Goal: Task Accomplishment & Management: Use online tool/utility

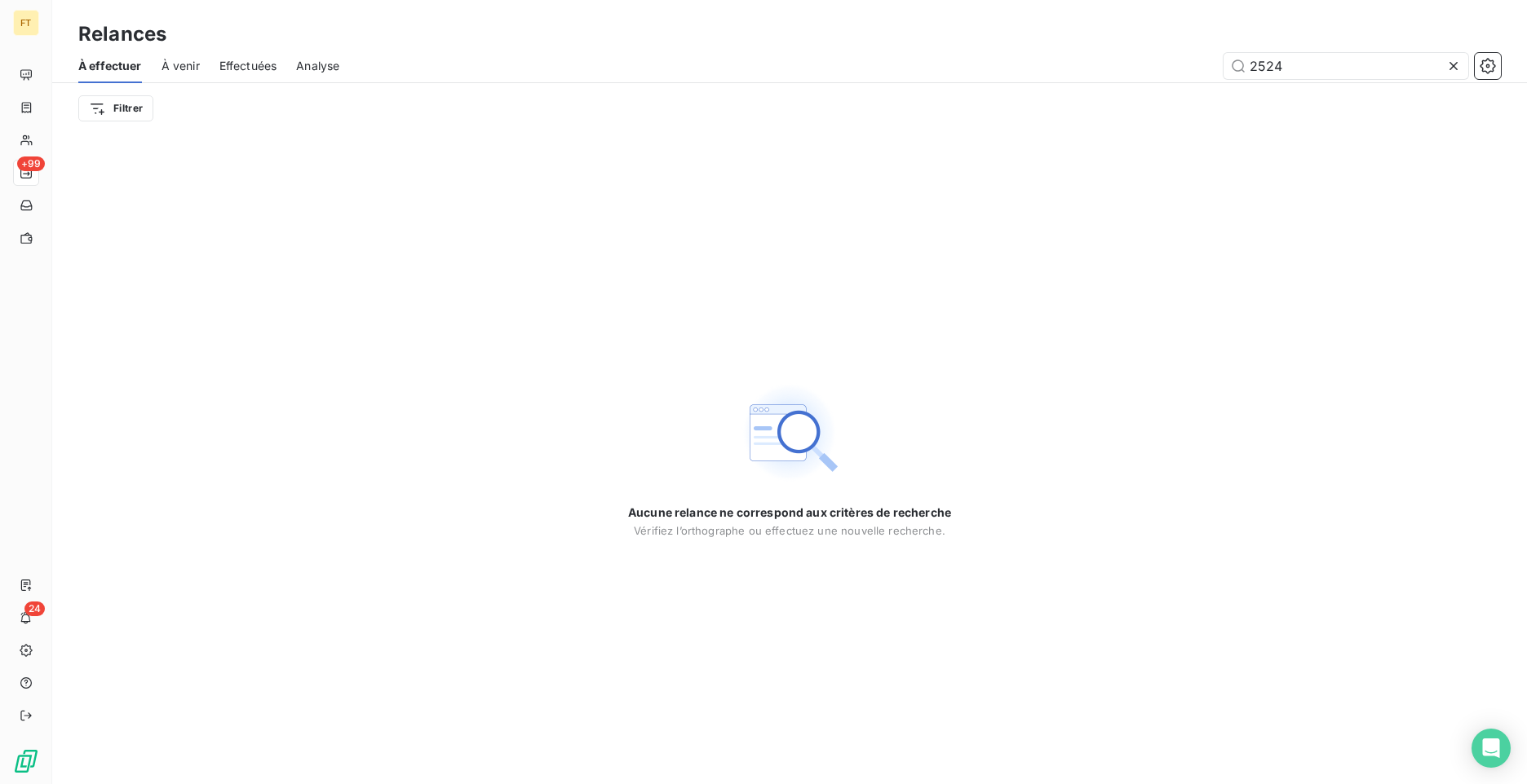
click at [1223, 64] on input "2524" at bounding box center [1346, 66] width 245 height 27
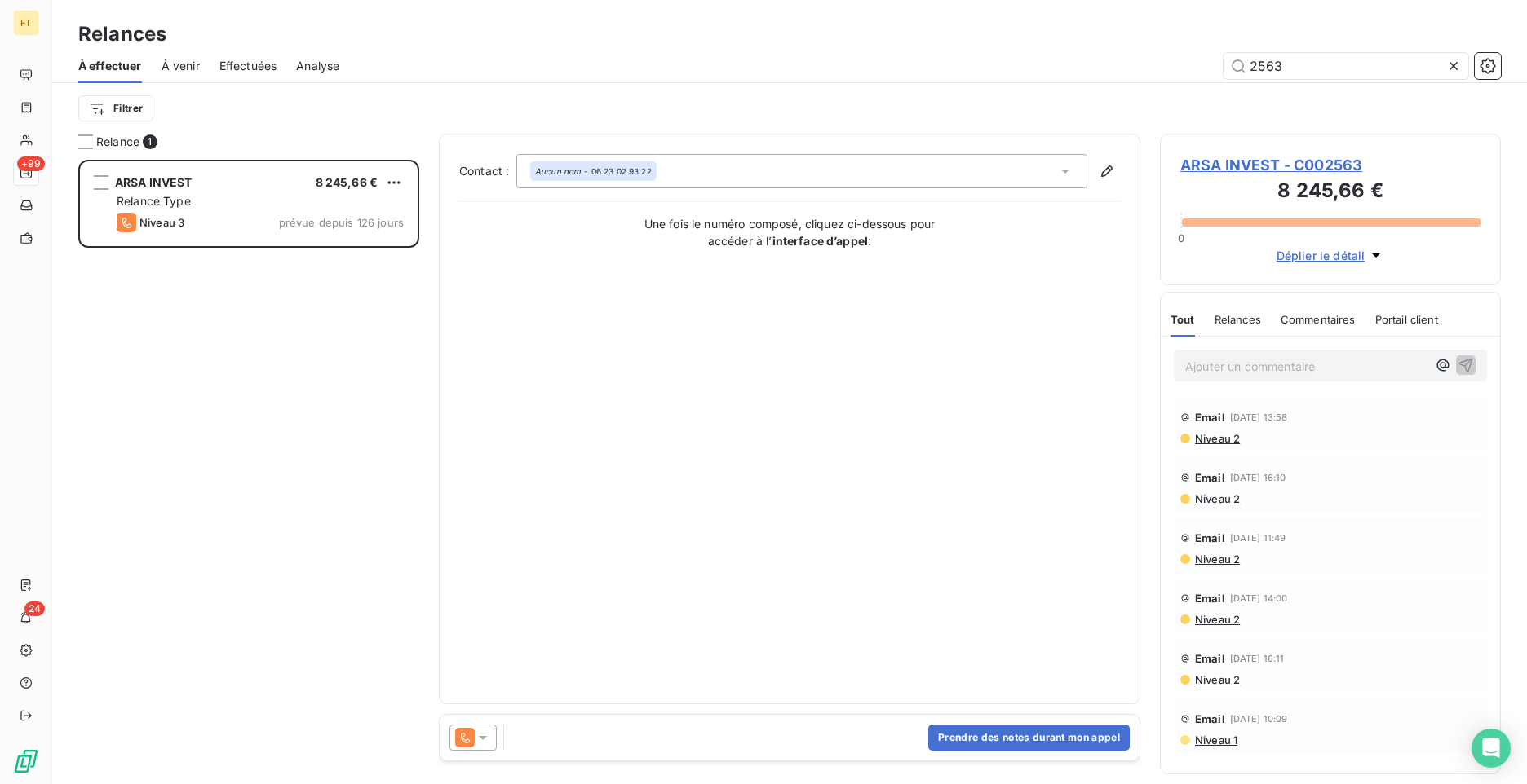
scroll to position [612, 329]
click at [1380, 625] on div "Niveau 2" at bounding box center [1331, 620] width 301 height 13
drag, startPoint x: 1286, startPoint y: 67, endPoint x: 1249, endPoint y: 61, distance: 37.5
click at [1249, 61] on input "2563" at bounding box center [1346, 66] width 245 height 27
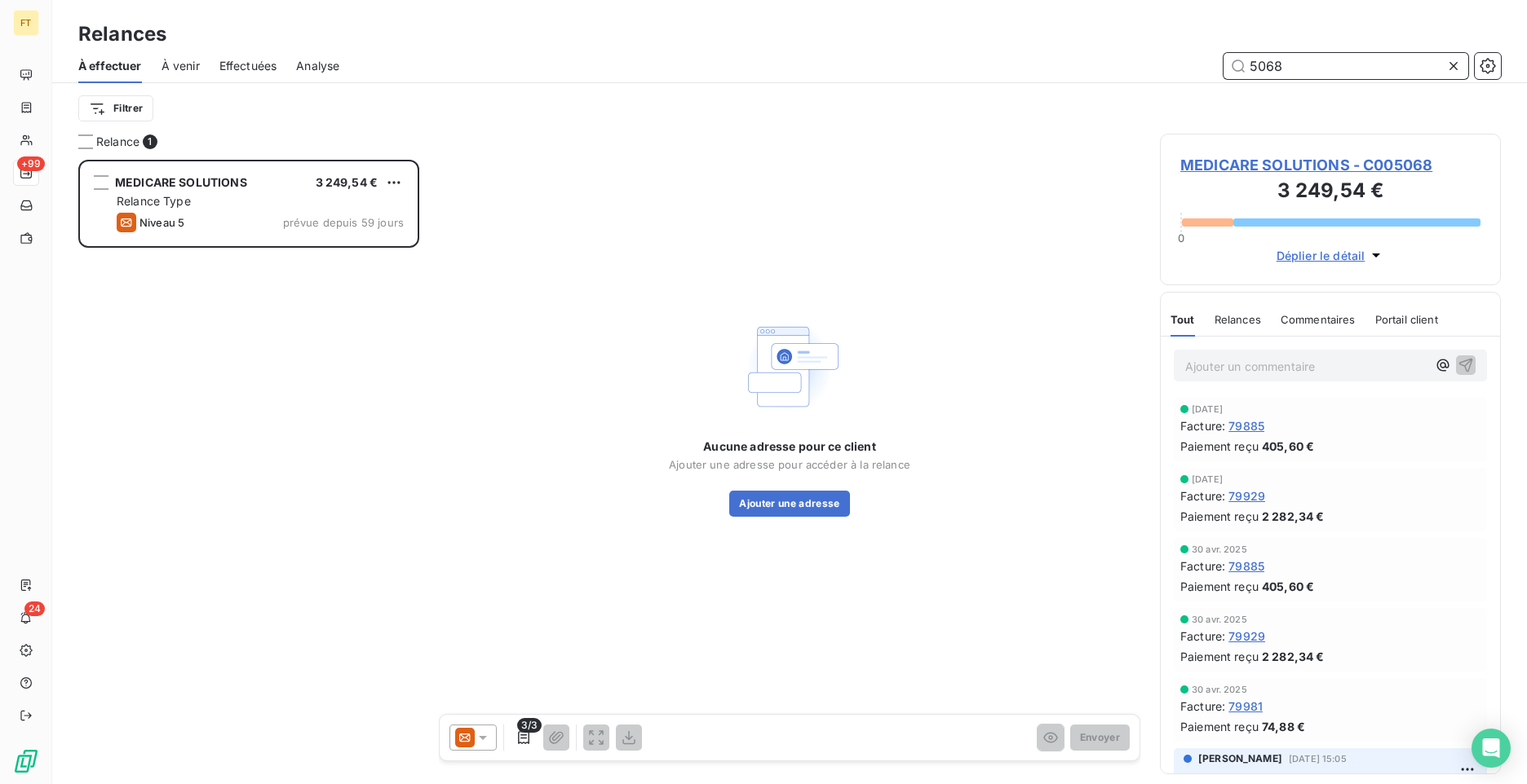
drag, startPoint x: 1281, startPoint y: 71, endPoint x: 1205, endPoint y: 61, distance: 76.7
click at [1208, 62] on div "5068" at bounding box center [929, 66] width 1142 height 27
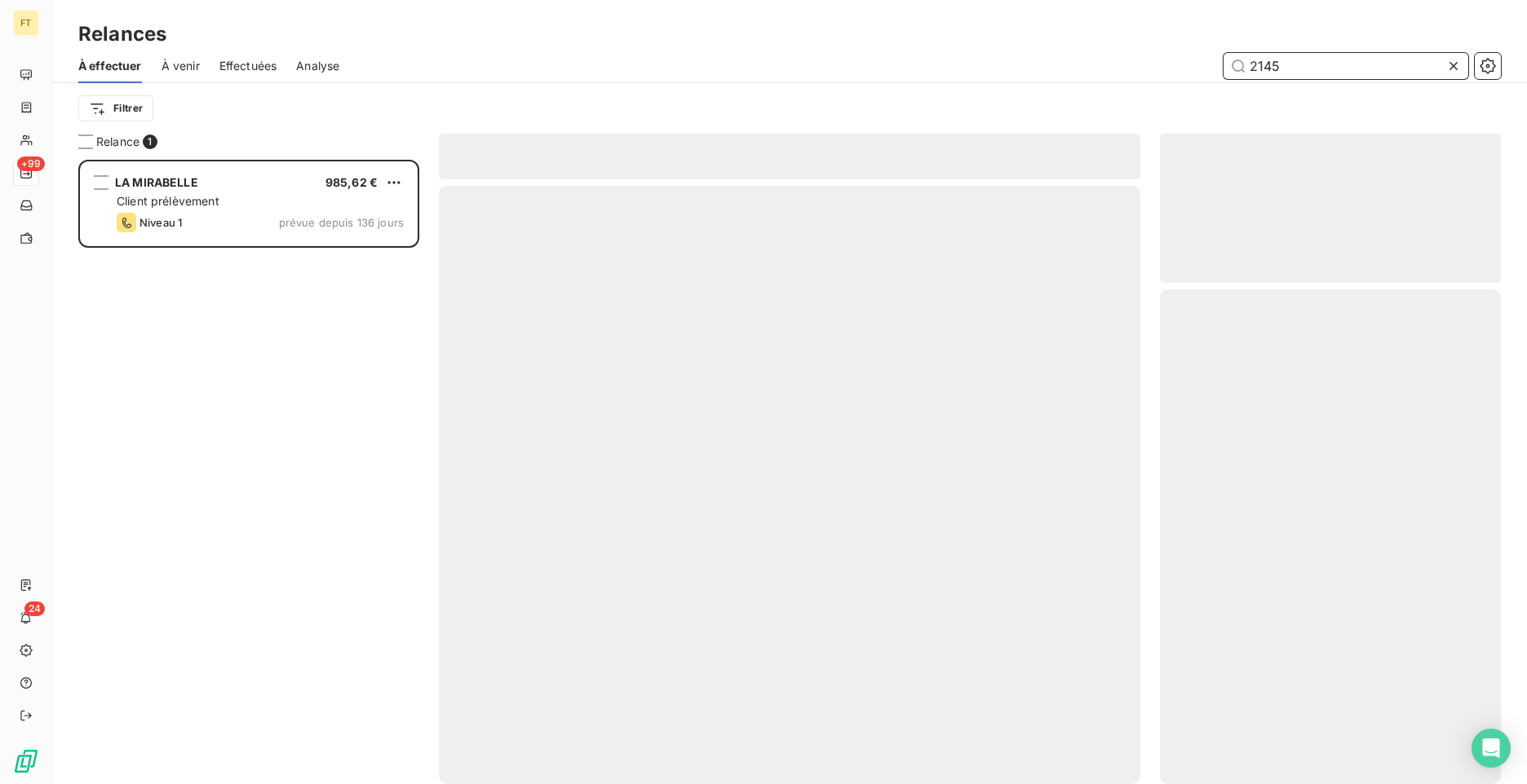
scroll to position [612, 329]
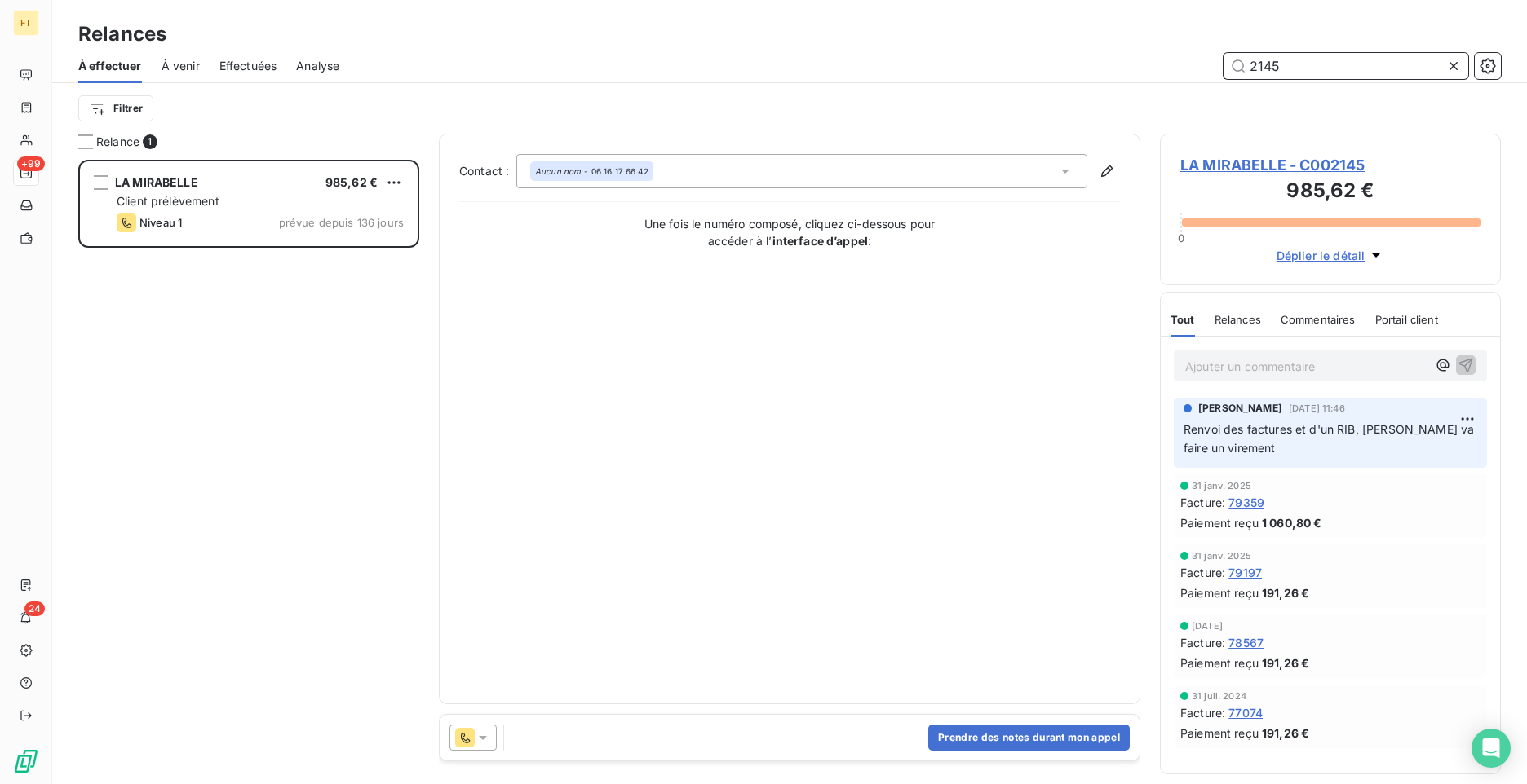
drag, startPoint x: 1271, startPoint y: 62, endPoint x: 1199, endPoint y: 47, distance: 73.5
click at [1213, 51] on div "À effectuer À venir Effectuées Analyse 2145" at bounding box center [789, 66] width 1475 height 34
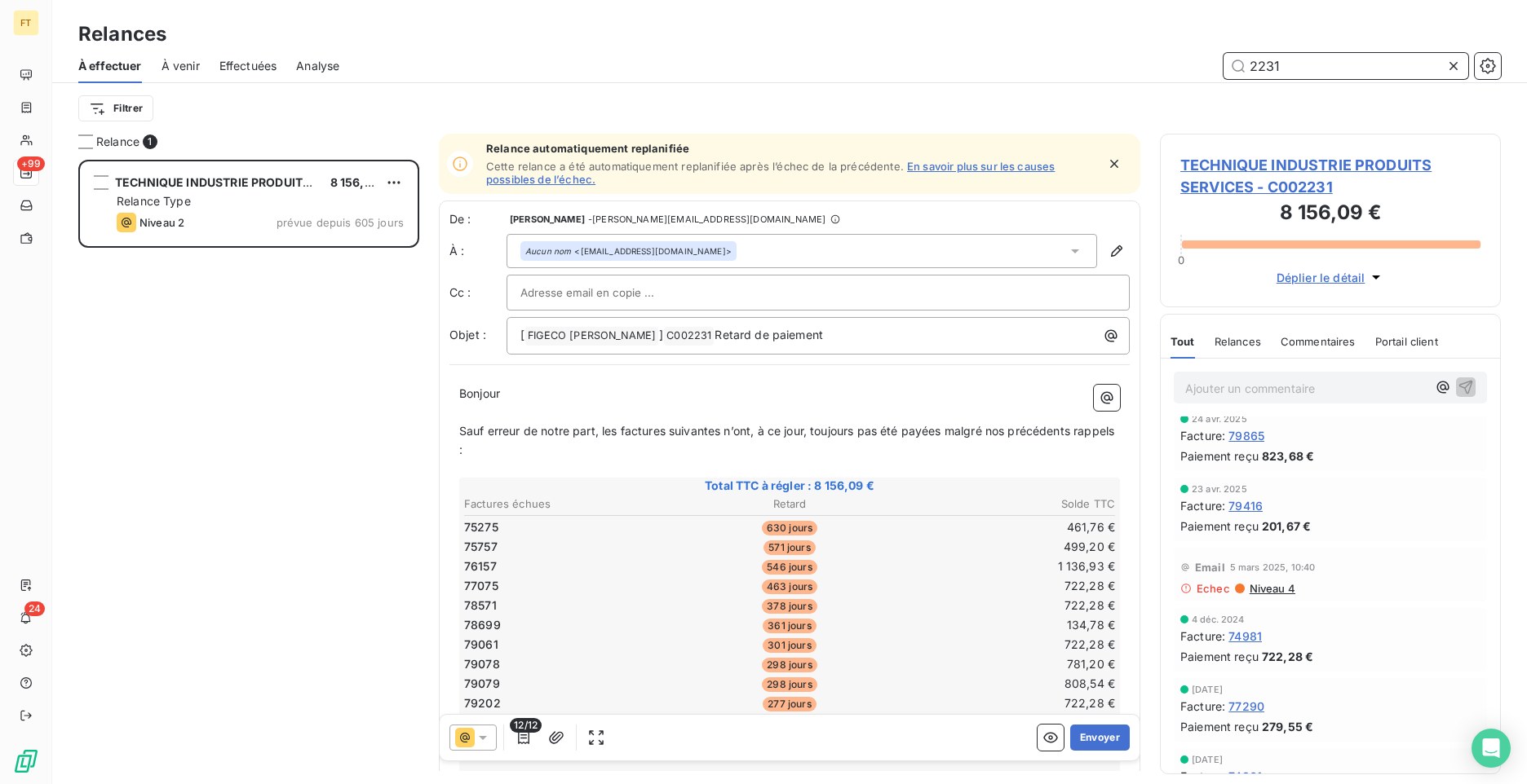
scroll to position [163, 0]
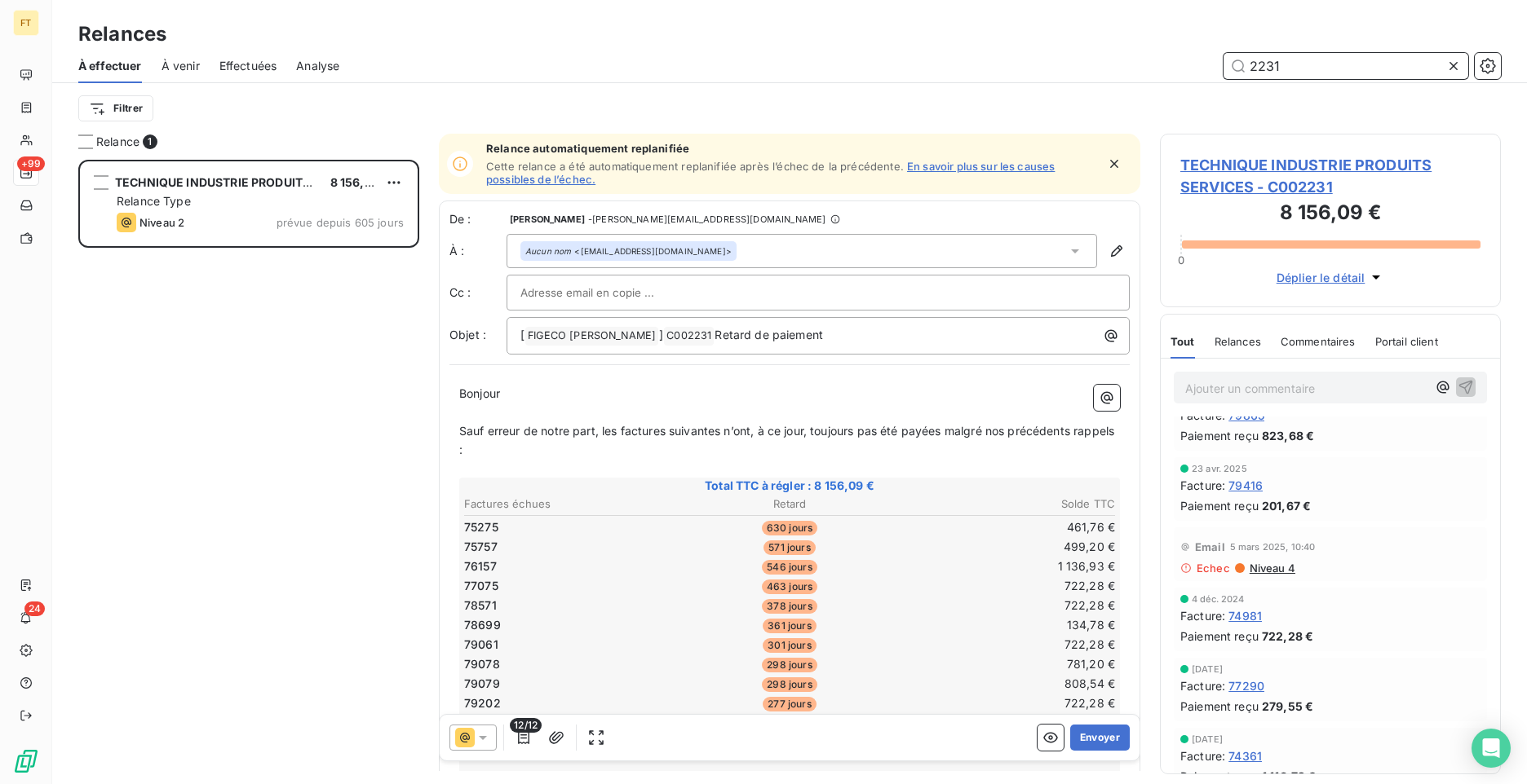
drag, startPoint x: 1285, startPoint y: 66, endPoint x: 1200, endPoint y: 46, distance: 87.3
click at [1213, 46] on div "Relances À effectuer À venir Effectuées Analyse 2231 Filtrer" at bounding box center [789, 66] width 1475 height 134
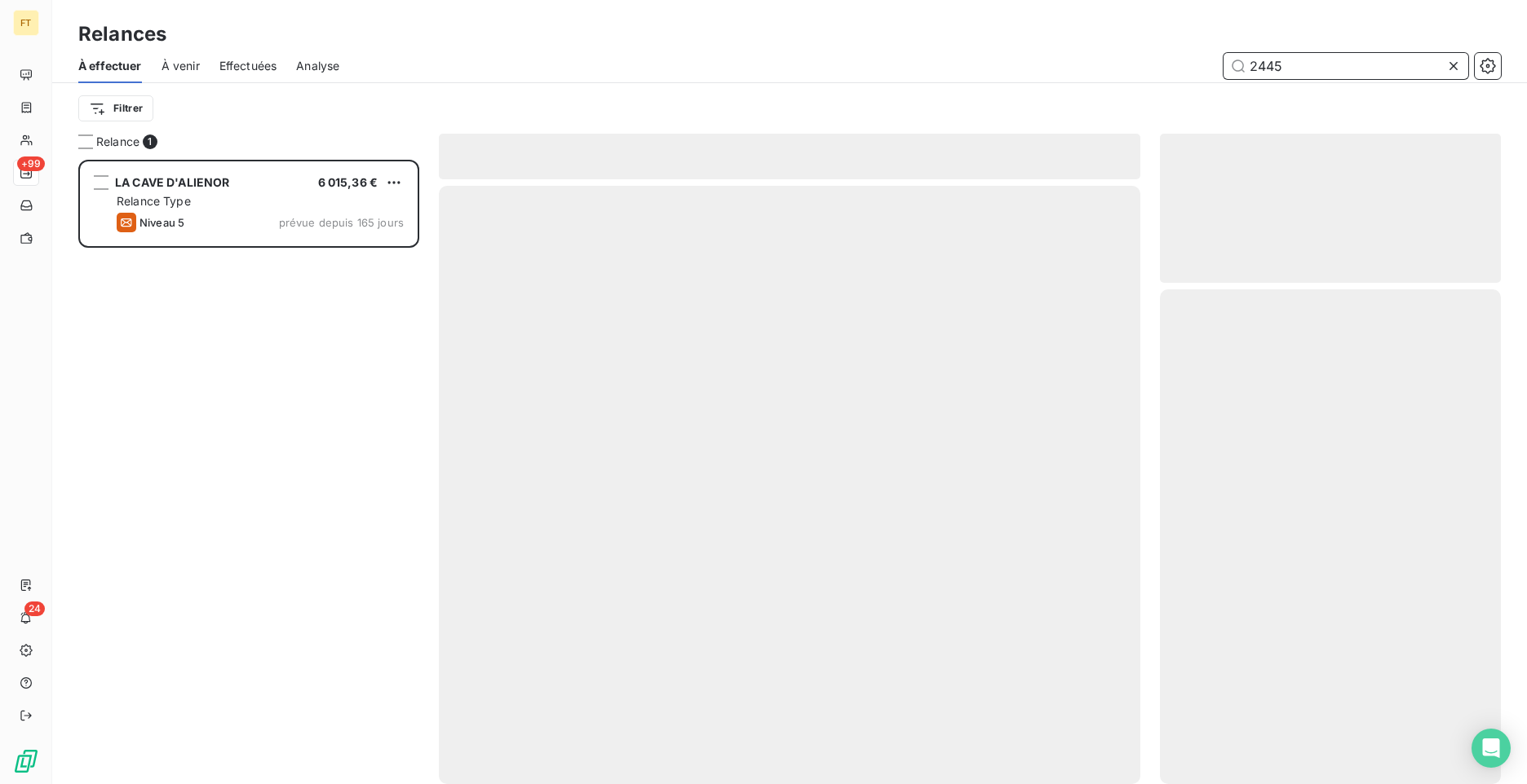
scroll to position [612, 329]
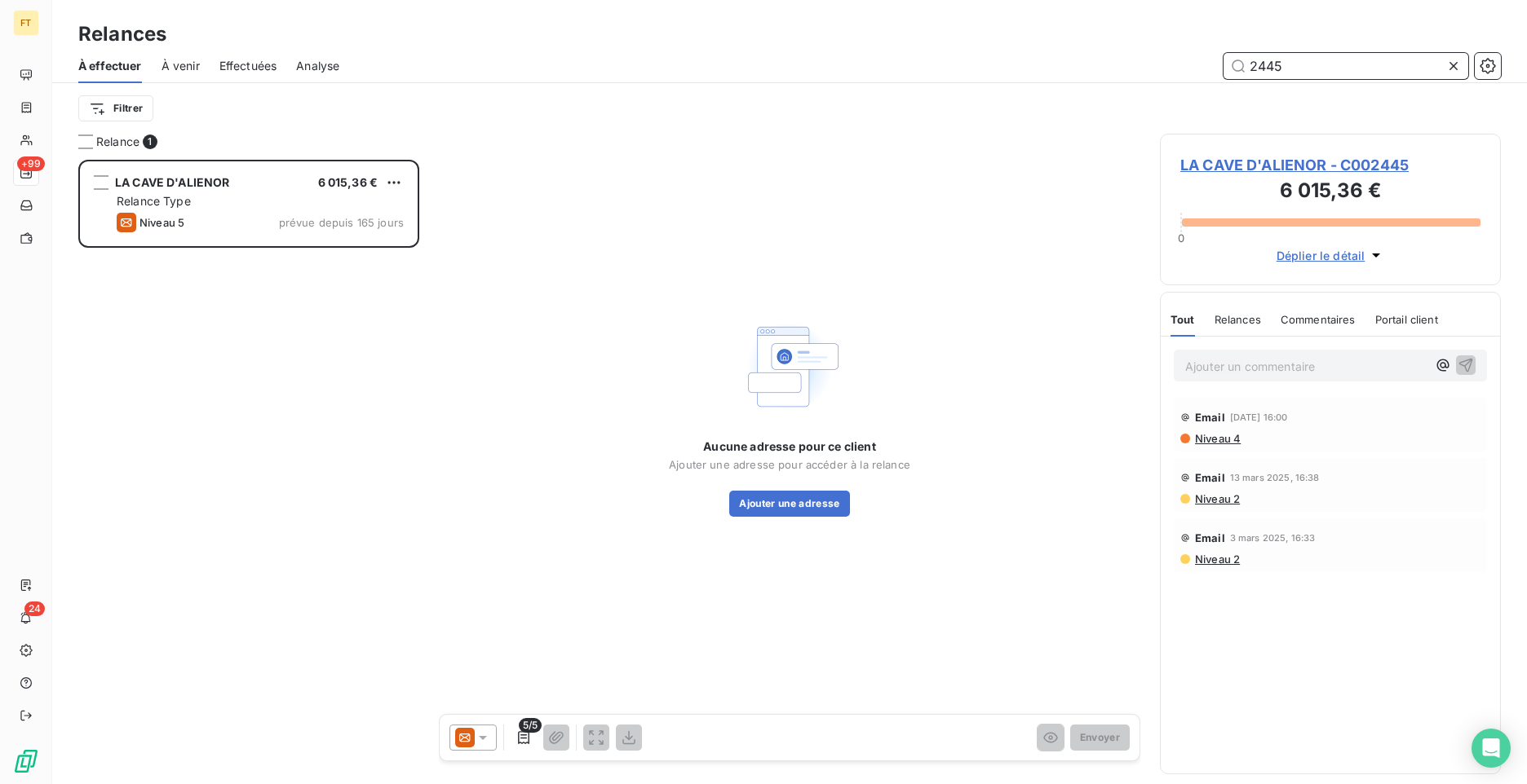
drag, startPoint x: 1286, startPoint y: 60, endPoint x: 1210, endPoint y: 46, distance: 77.3
click at [1210, 46] on div "Relances À effectuer À venir Effectuées Analyse 2445 Filtrer" at bounding box center [789, 66] width 1475 height 134
click at [1294, 68] on input "2445" at bounding box center [1346, 66] width 245 height 27
drag, startPoint x: 1293, startPoint y: 64, endPoint x: 1249, endPoint y: 57, distance: 44.6
click at [1249, 57] on input "2445" at bounding box center [1346, 66] width 245 height 27
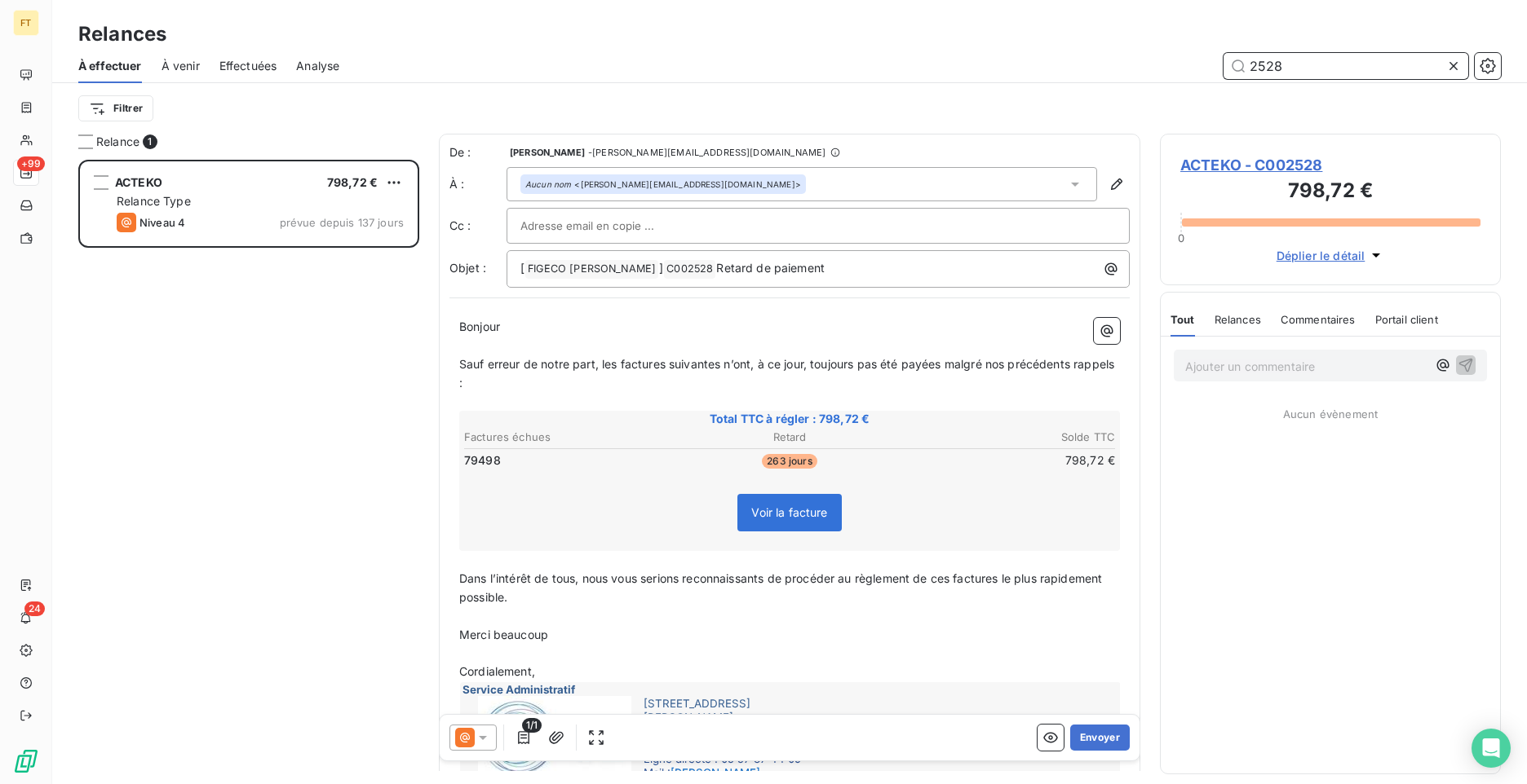
scroll to position [612, 329]
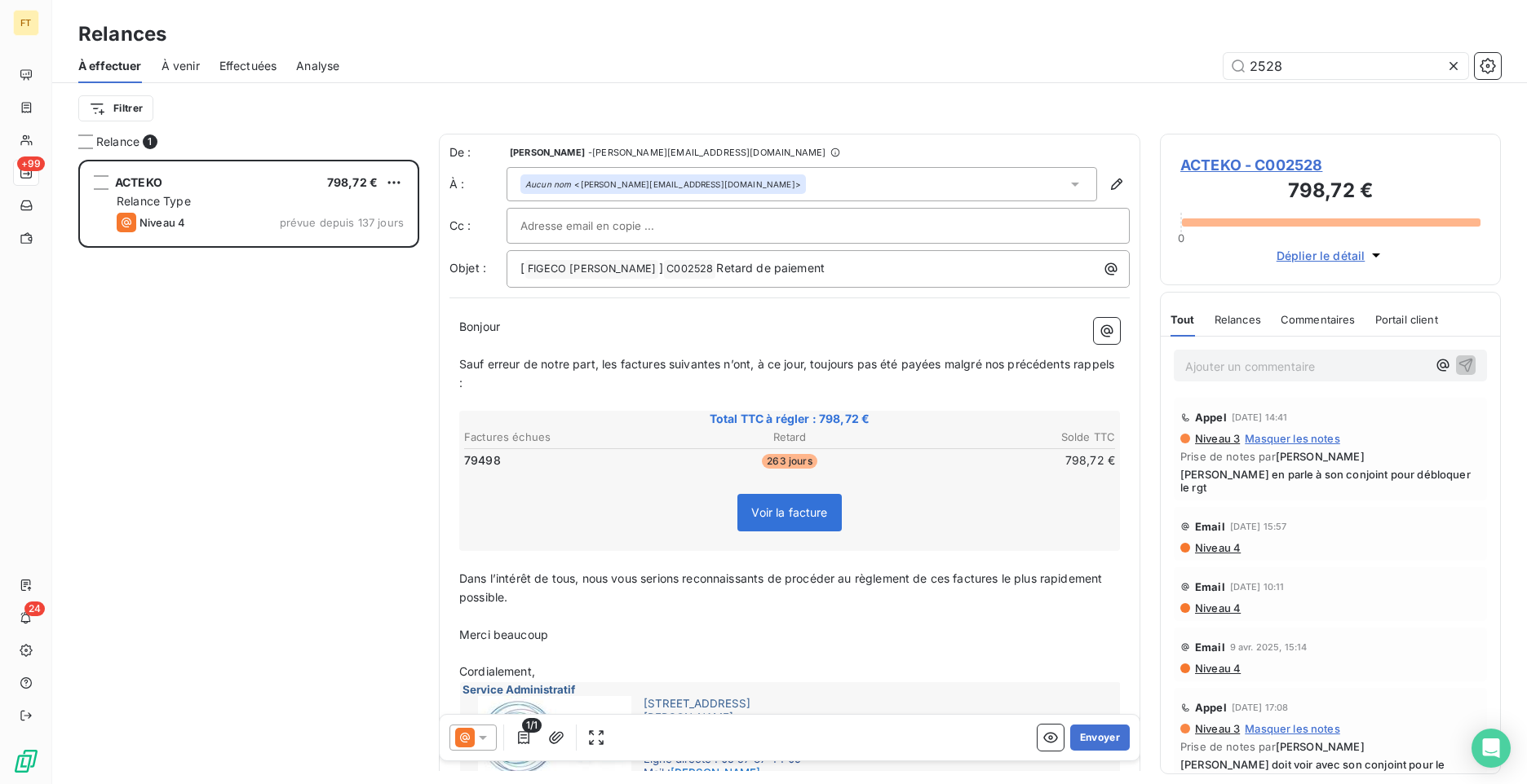
click at [1374, 619] on div "Email [DATE] 10:11 Niveau 4" at bounding box center [1331, 594] width 313 height 54
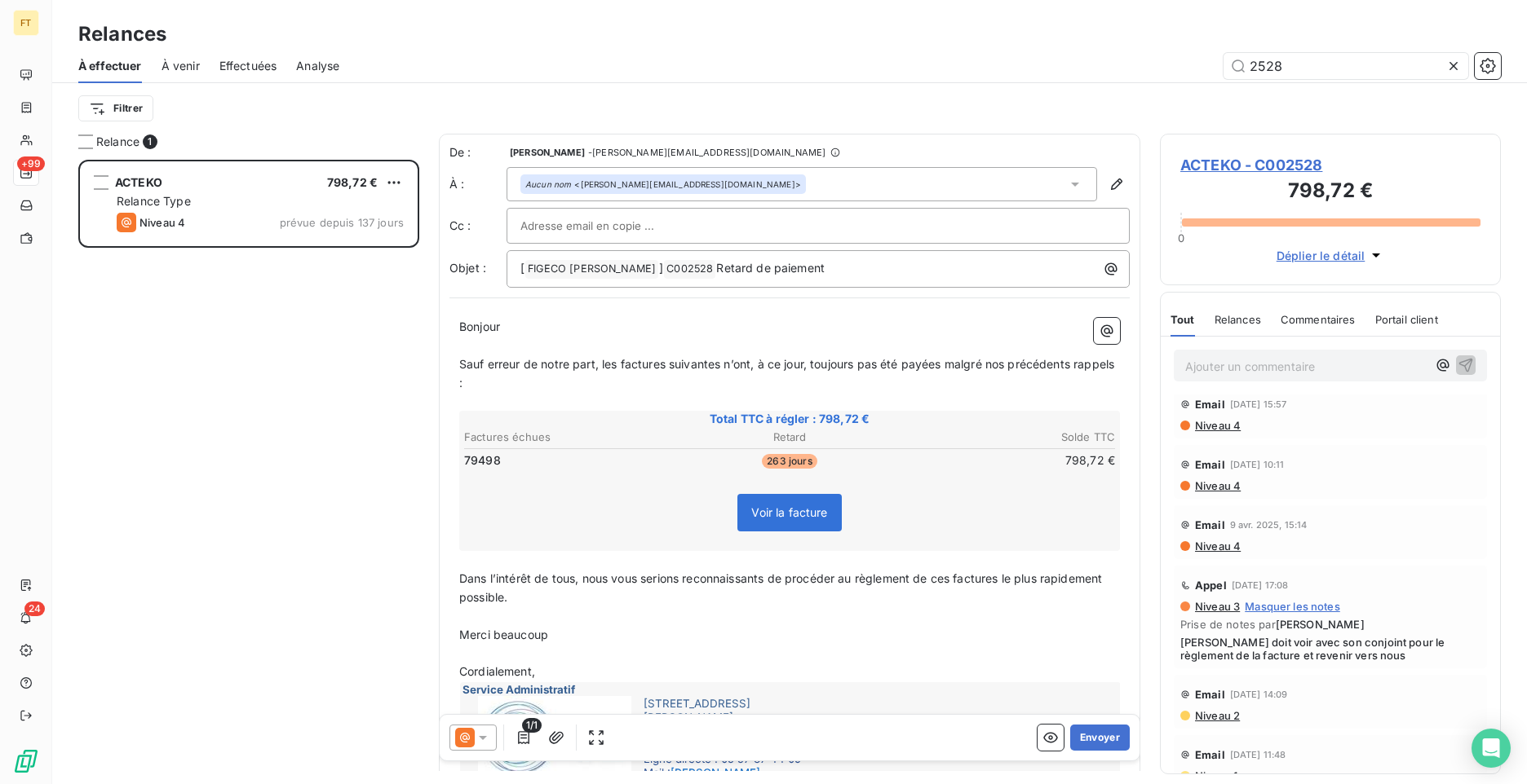
scroll to position [211, 0]
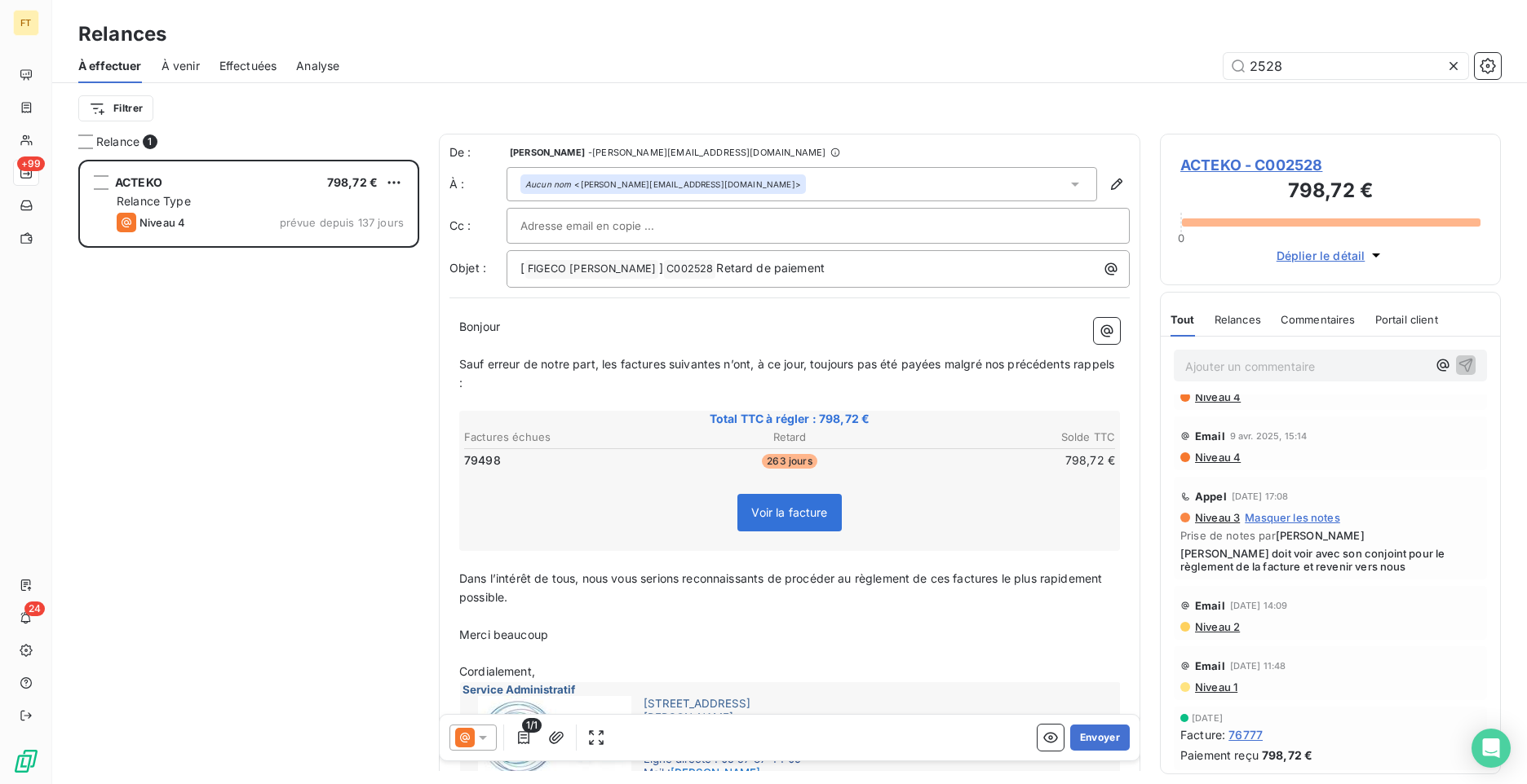
click at [1288, 469] on div "Email [DATE] 15:14 Niveau 4" at bounding box center [1331, 444] width 313 height 54
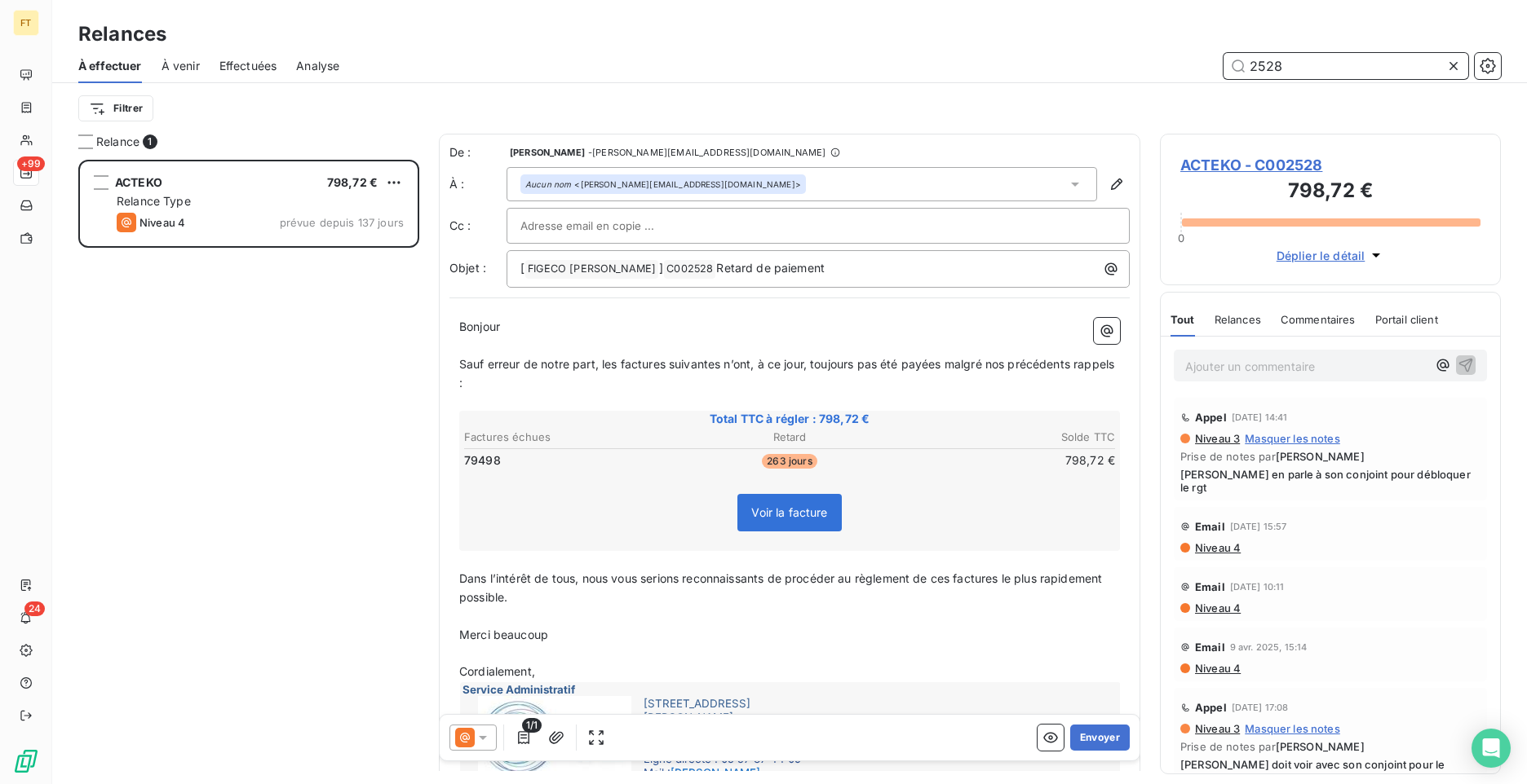
click at [1252, 60] on input "2528" at bounding box center [1346, 66] width 245 height 27
click at [1292, 70] on input "2528" at bounding box center [1346, 66] width 245 height 27
drag, startPoint x: 1309, startPoint y: 67, endPoint x: 1196, endPoint y: 62, distance: 113.1
click at [1213, 64] on div "2528" at bounding box center [929, 66] width 1142 height 27
type input "2231"
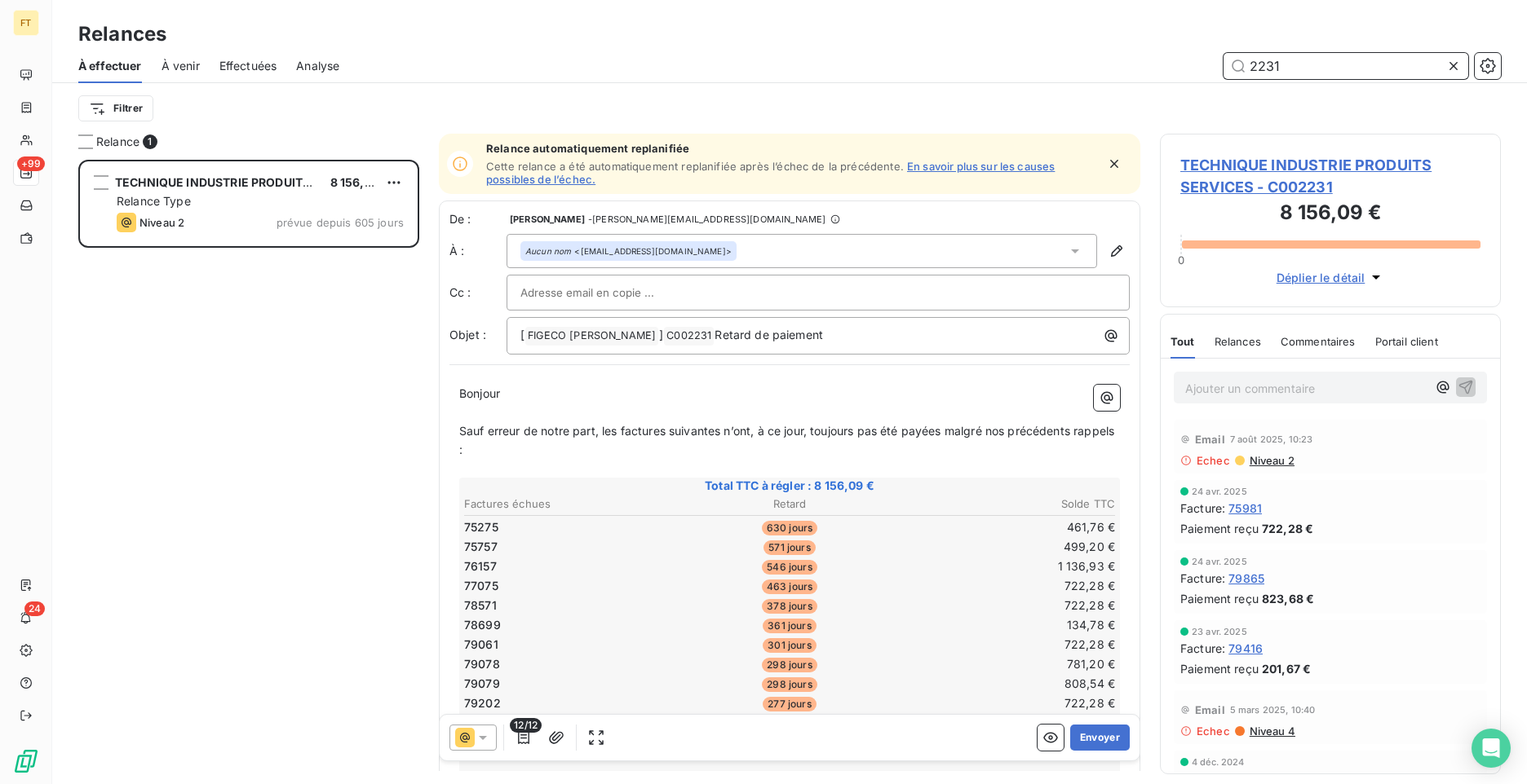
click at [1187, 47] on div "Relances À effectuer À venir Effectuées Analyse 2231 Filtrer" at bounding box center [789, 66] width 1475 height 134
